Goal: Transaction & Acquisition: Purchase product/service

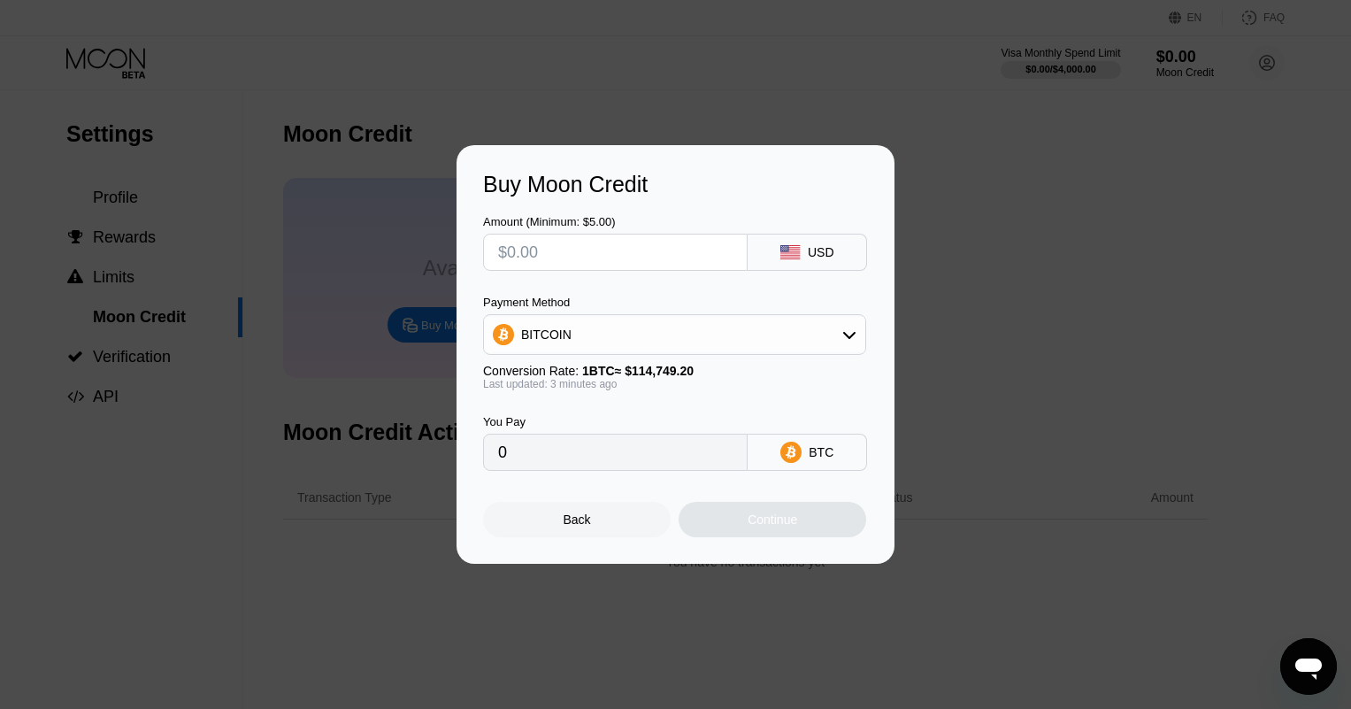
click at [819, 241] on div "USD" at bounding box center [807, 252] width 119 height 37
click at [525, 243] on input "text" at bounding box center [615, 251] width 234 height 35
type input "$1"
type input "0.00000872"
type input "$10"
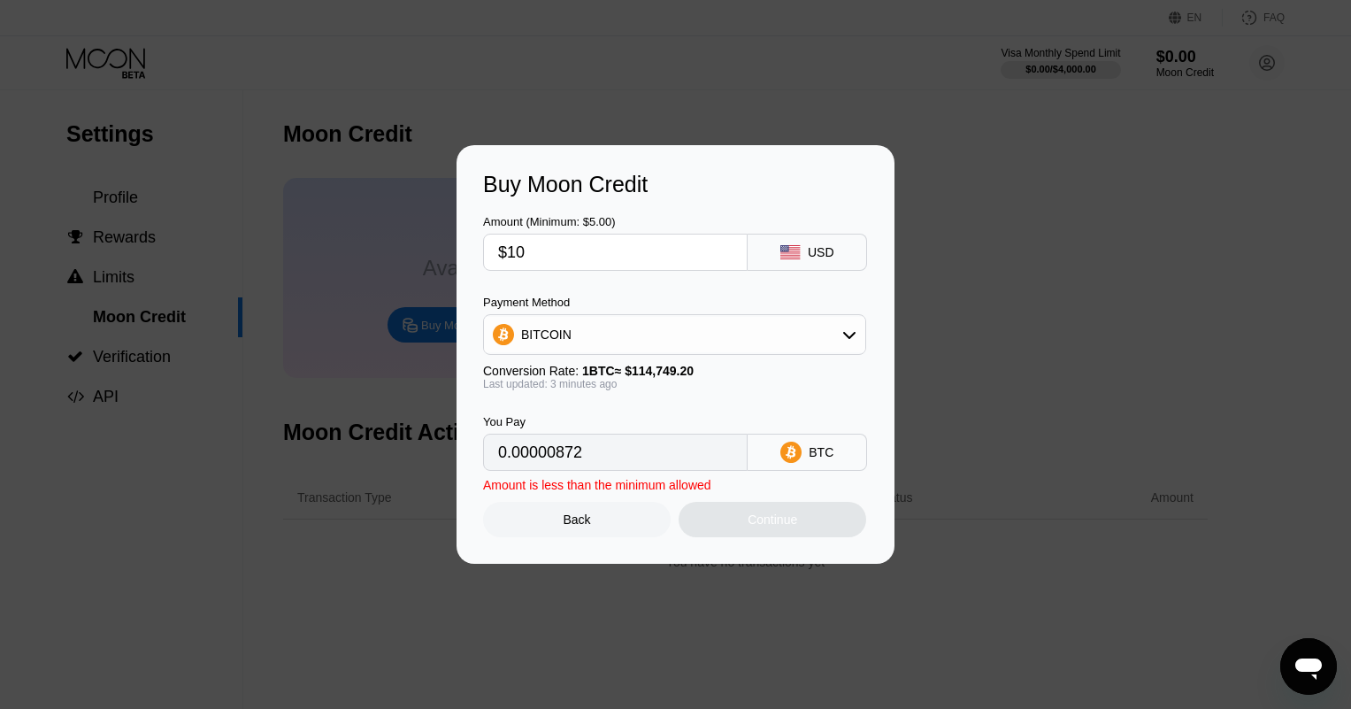
type input "0.00008715"
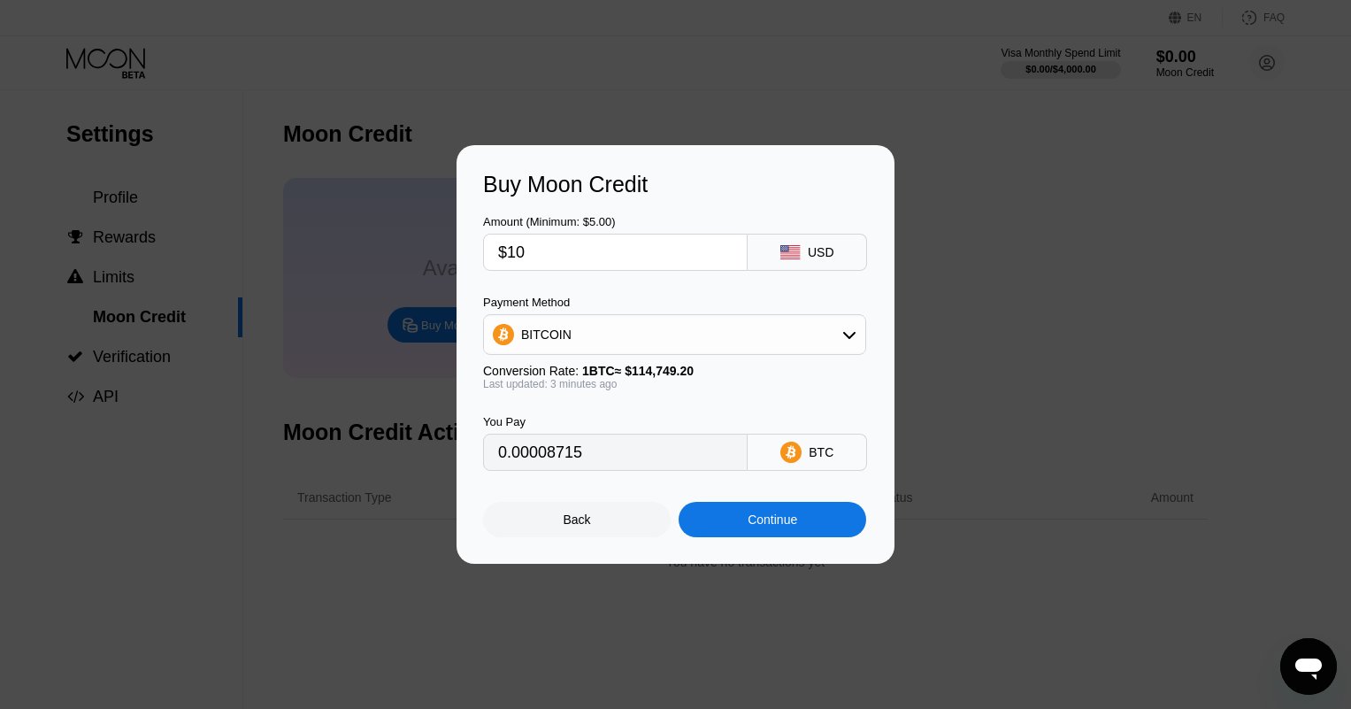
type input "$10"
click at [681, 327] on div "BITCOIN" at bounding box center [674, 334] width 381 height 35
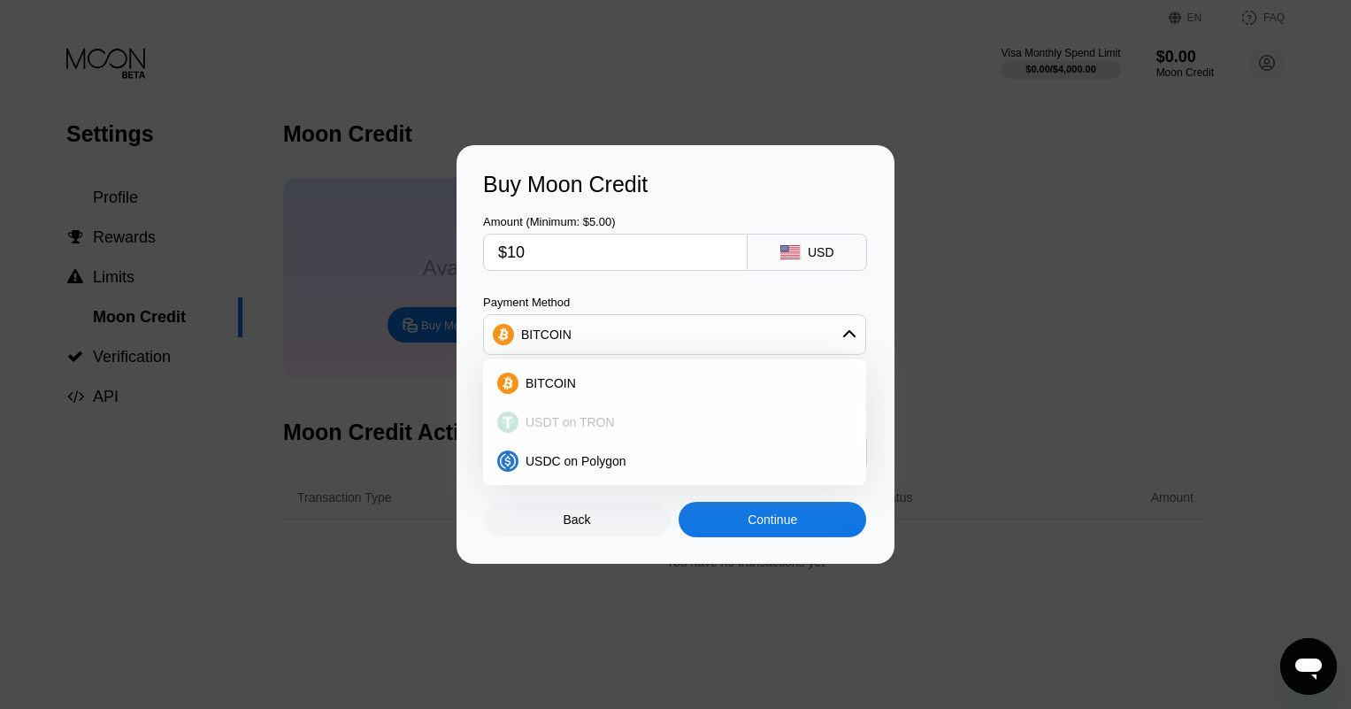
click at [668, 409] on div "USDT on TRON" at bounding box center [674, 421] width 372 height 35
type input "10.10"
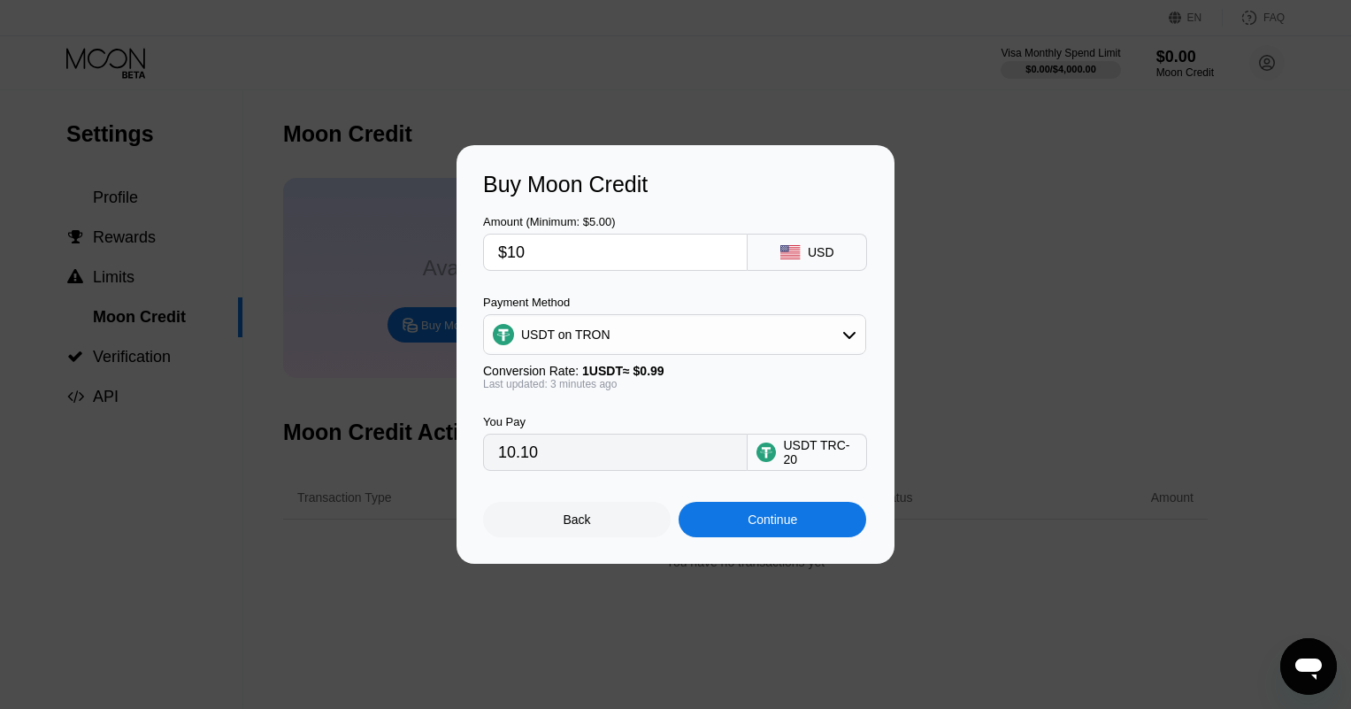
click at [746, 514] on div "Continue" at bounding box center [773, 519] width 188 height 35
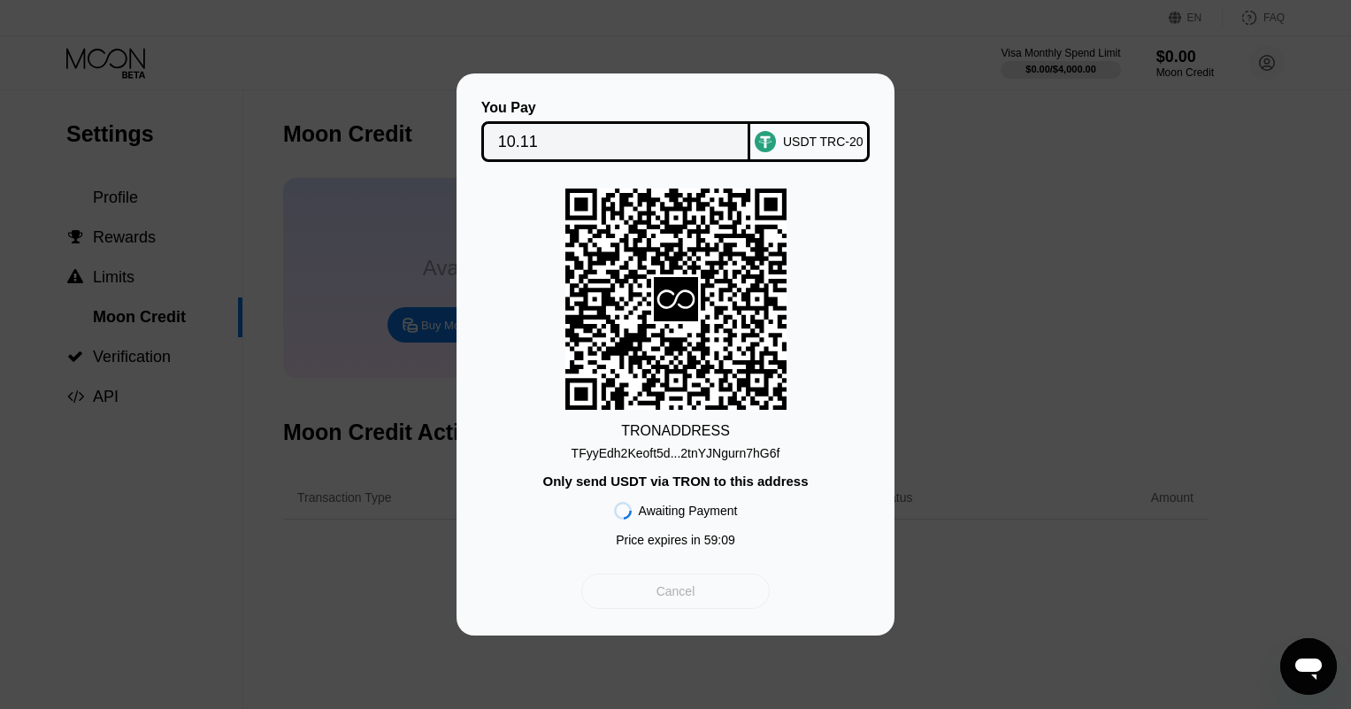
drag, startPoint x: 700, startPoint y: 584, endPoint x: 709, endPoint y: 571, distance: 16.5
click at [701, 583] on div "Cancel" at bounding box center [675, 590] width 188 height 35
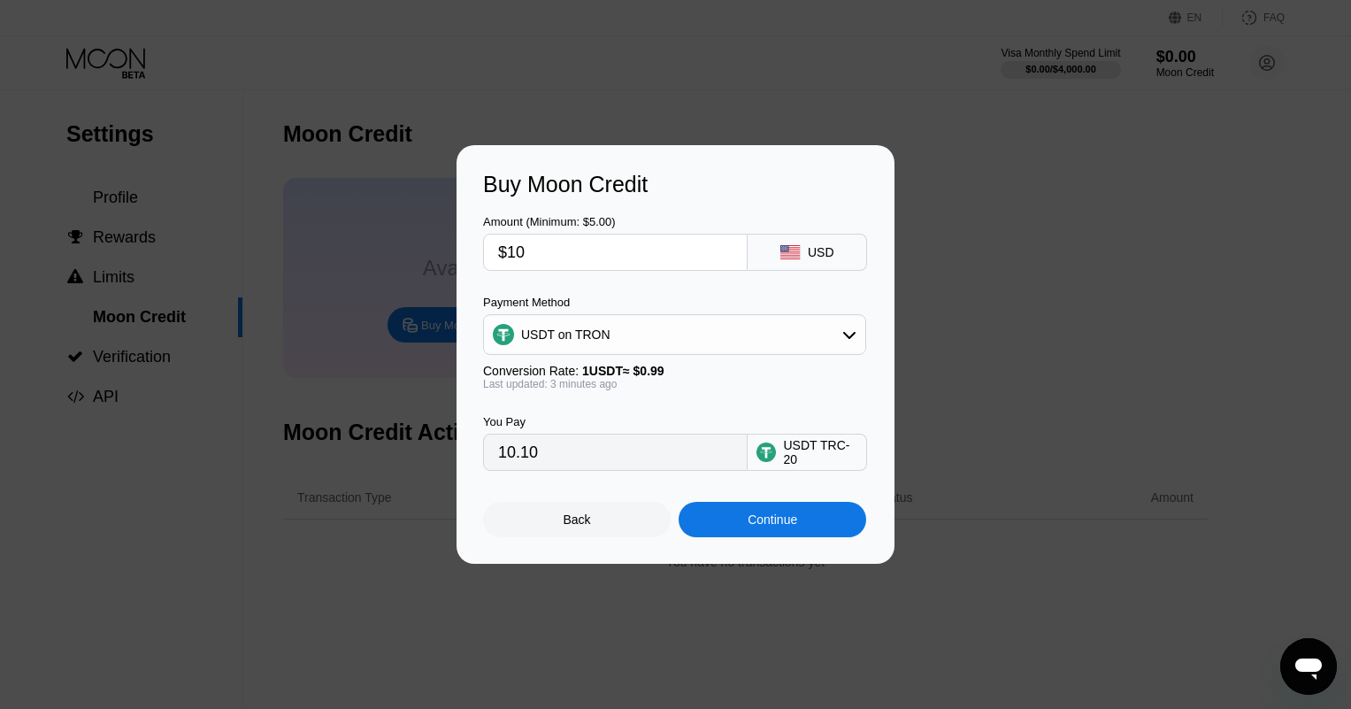
click at [1158, 286] on div "Buy Moon Credit Amount (Minimum: $5.00) $10 USD Payment Method USDT on TRON Con…" at bounding box center [675, 354] width 1351 height 418
